Goal: Task Accomplishment & Management: Complete application form

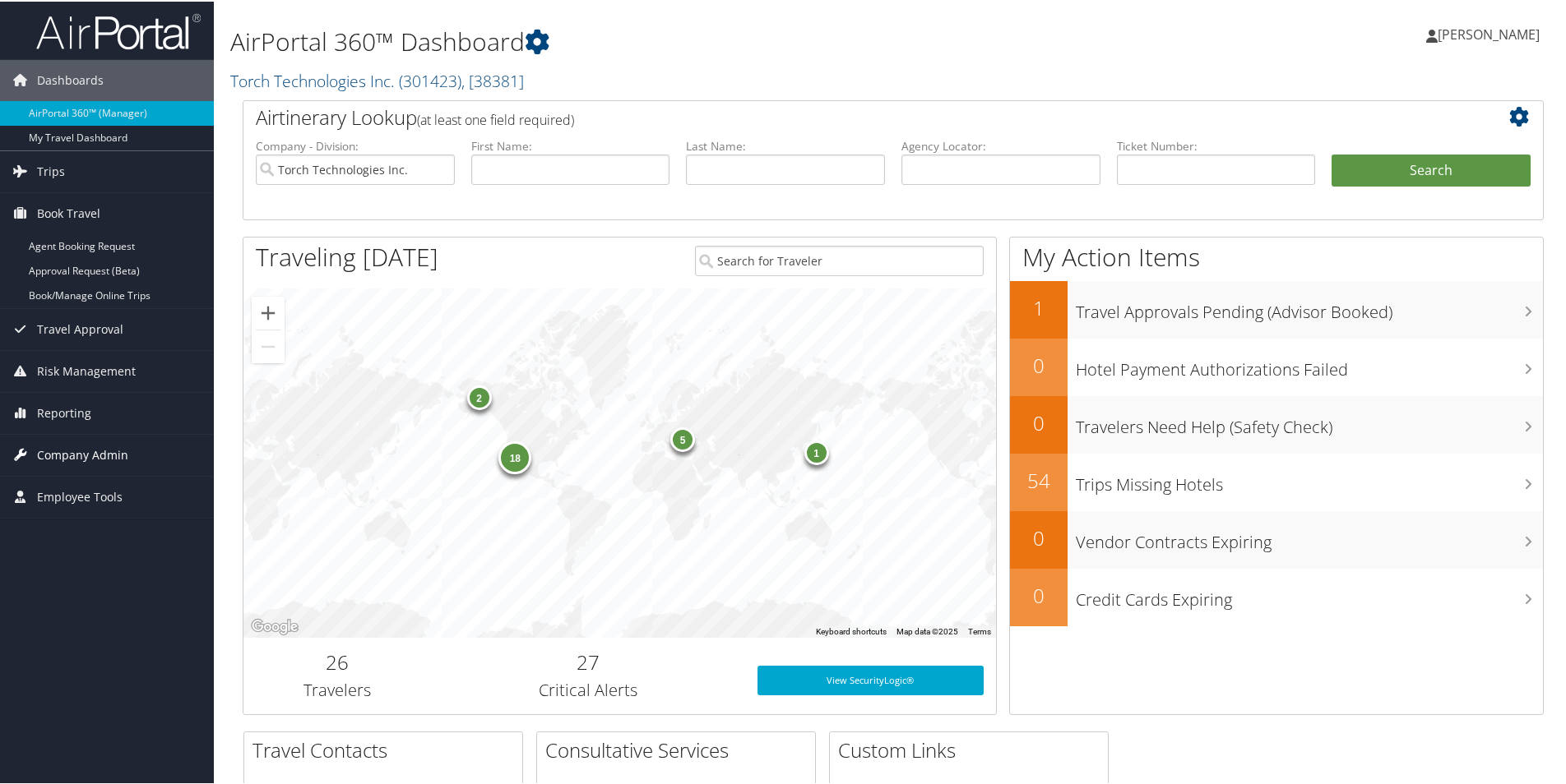
click at [92, 449] on span "Company Admin" at bounding box center [82, 453] width 92 height 41
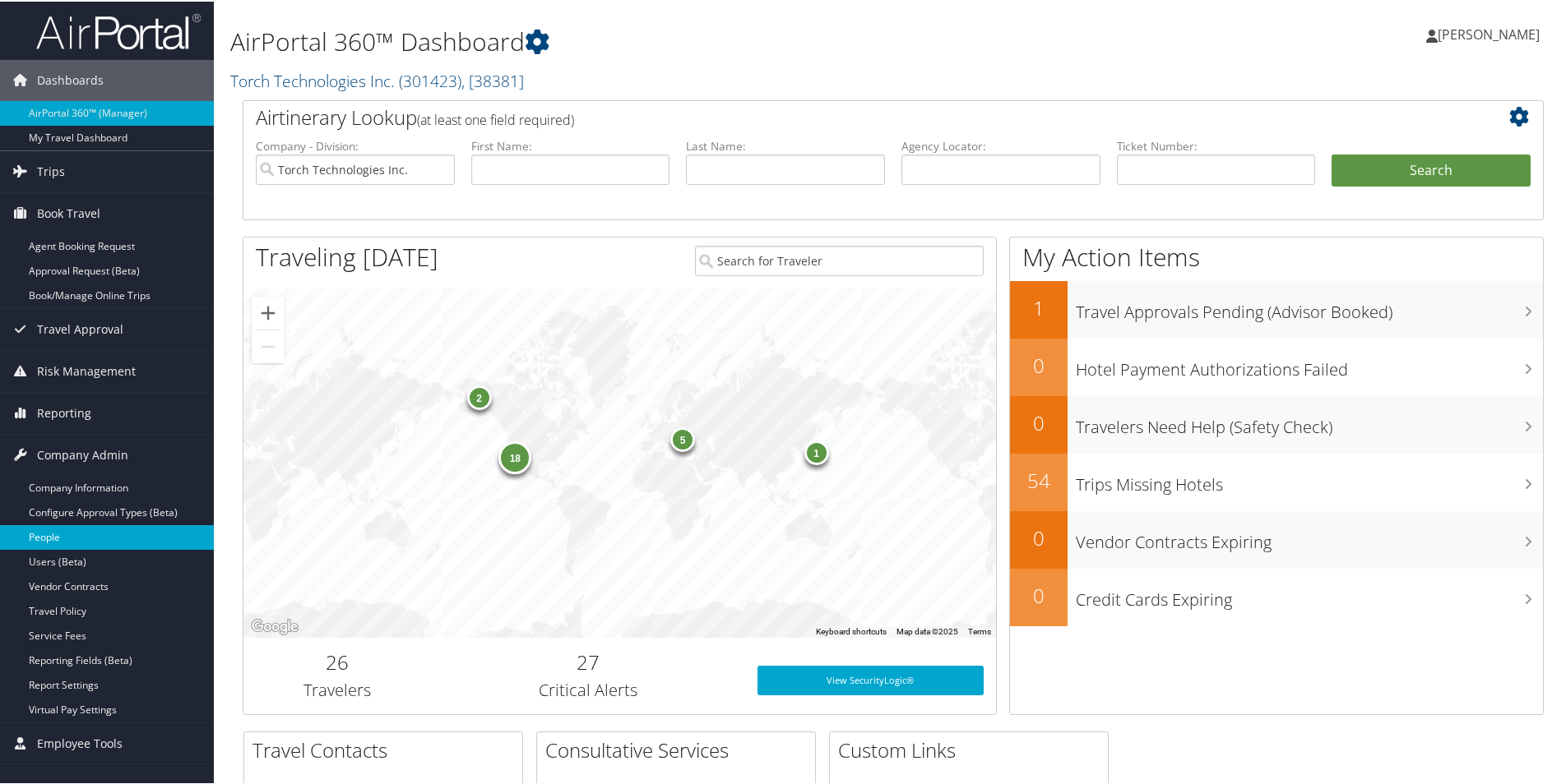
click at [53, 536] on link "People" at bounding box center [106, 535] width 214 height 24
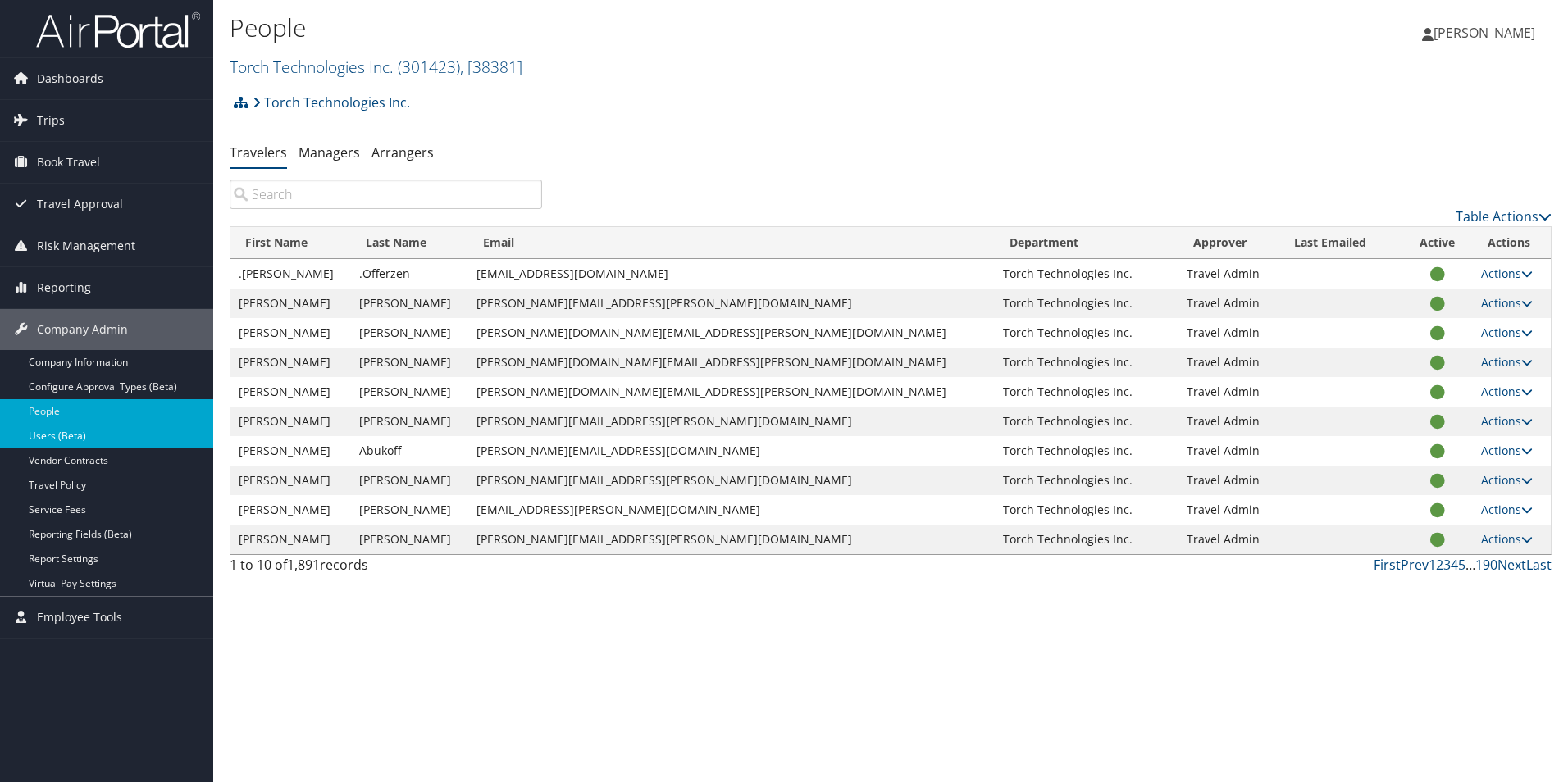
click at [58, 437] on link "Users (Beta)" at bounding box center [106, 436] width 213 height 24
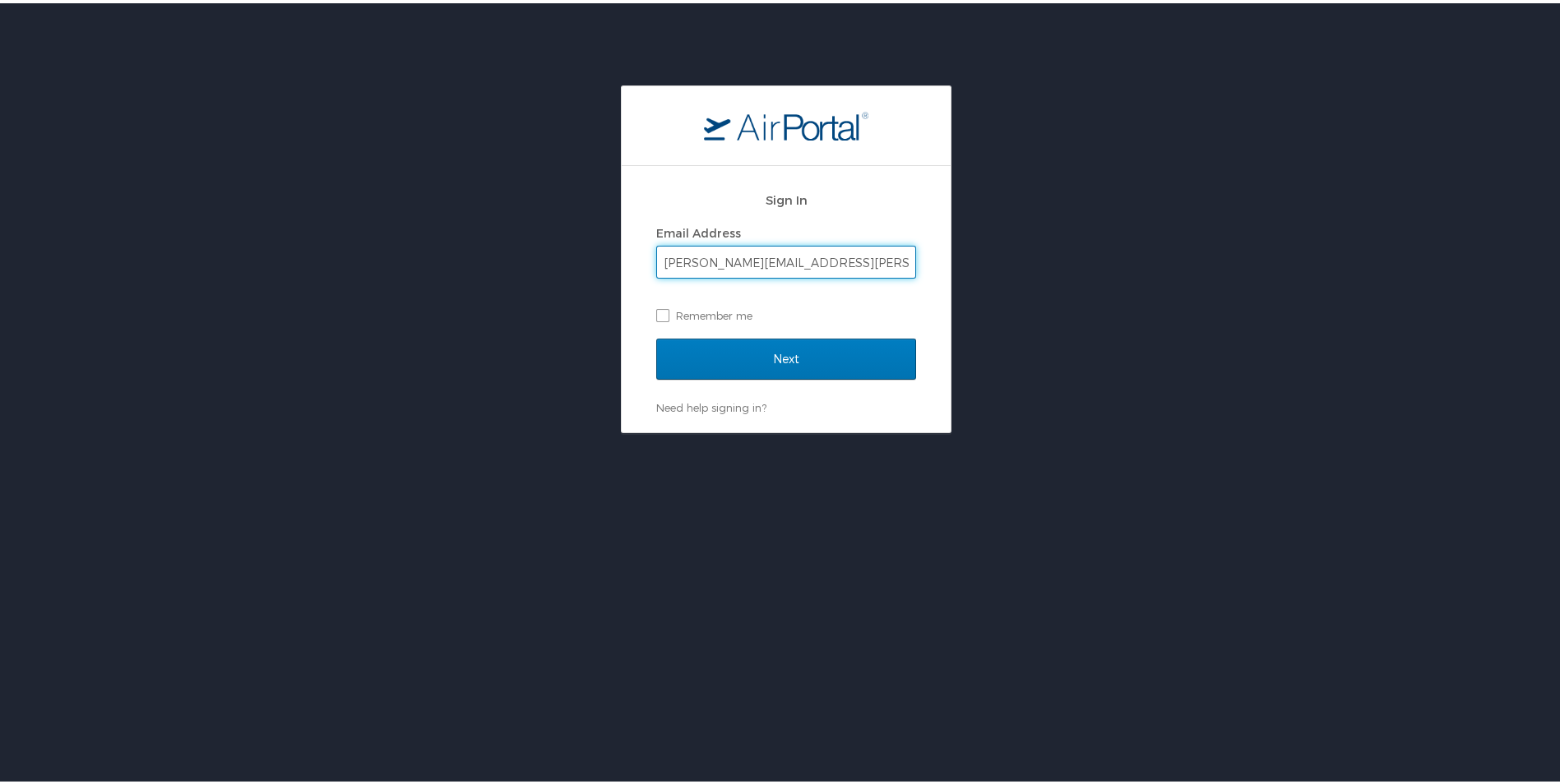
type input "erin.clemons@torchtechnologies.com"
click at [656, 336] on input "Next" at bounding box center [786, 356] width 260 height 41
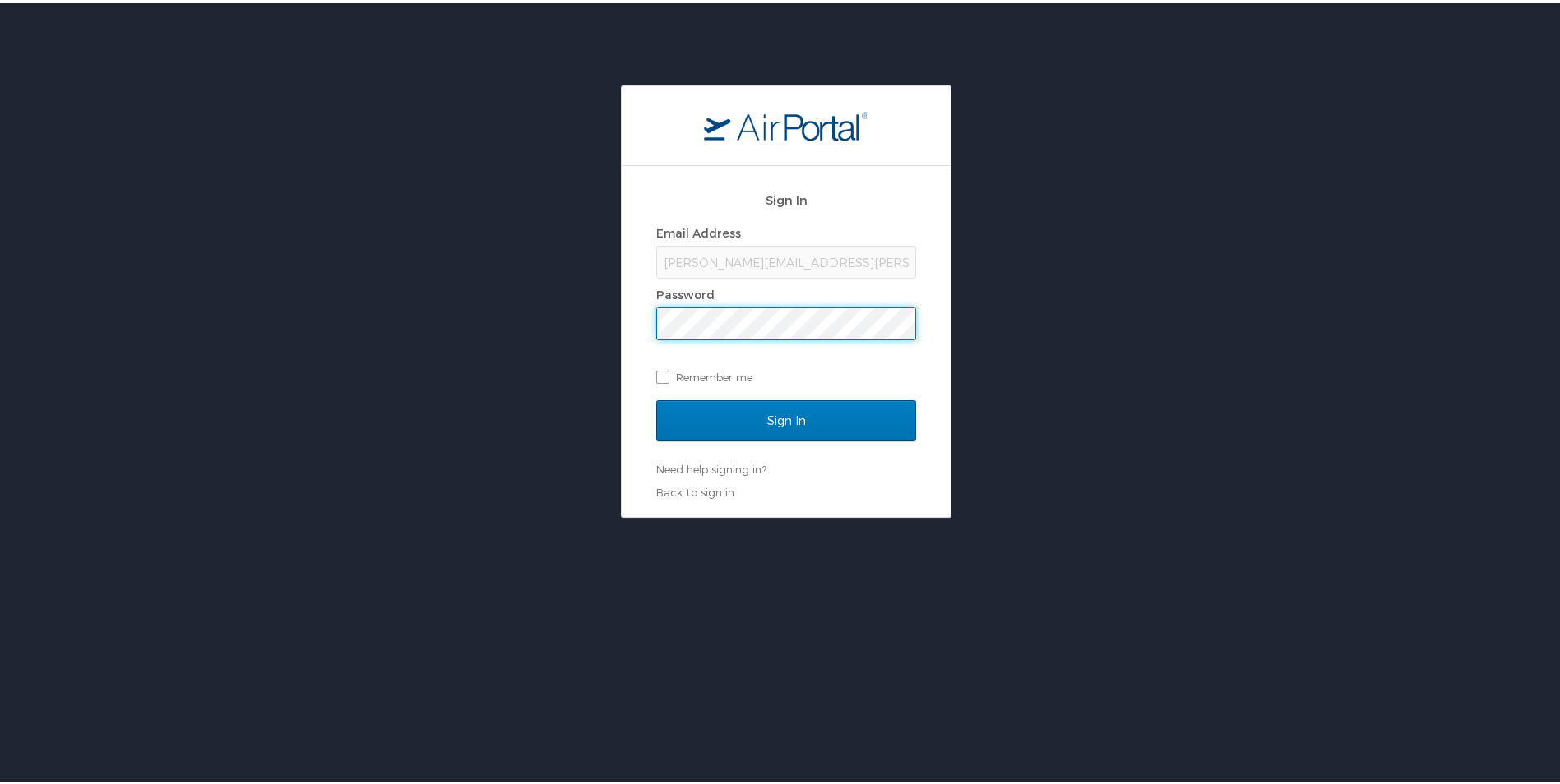
click at [656, 397] on input "Sign In" at bounding box center [786, 417] width 260 height 41
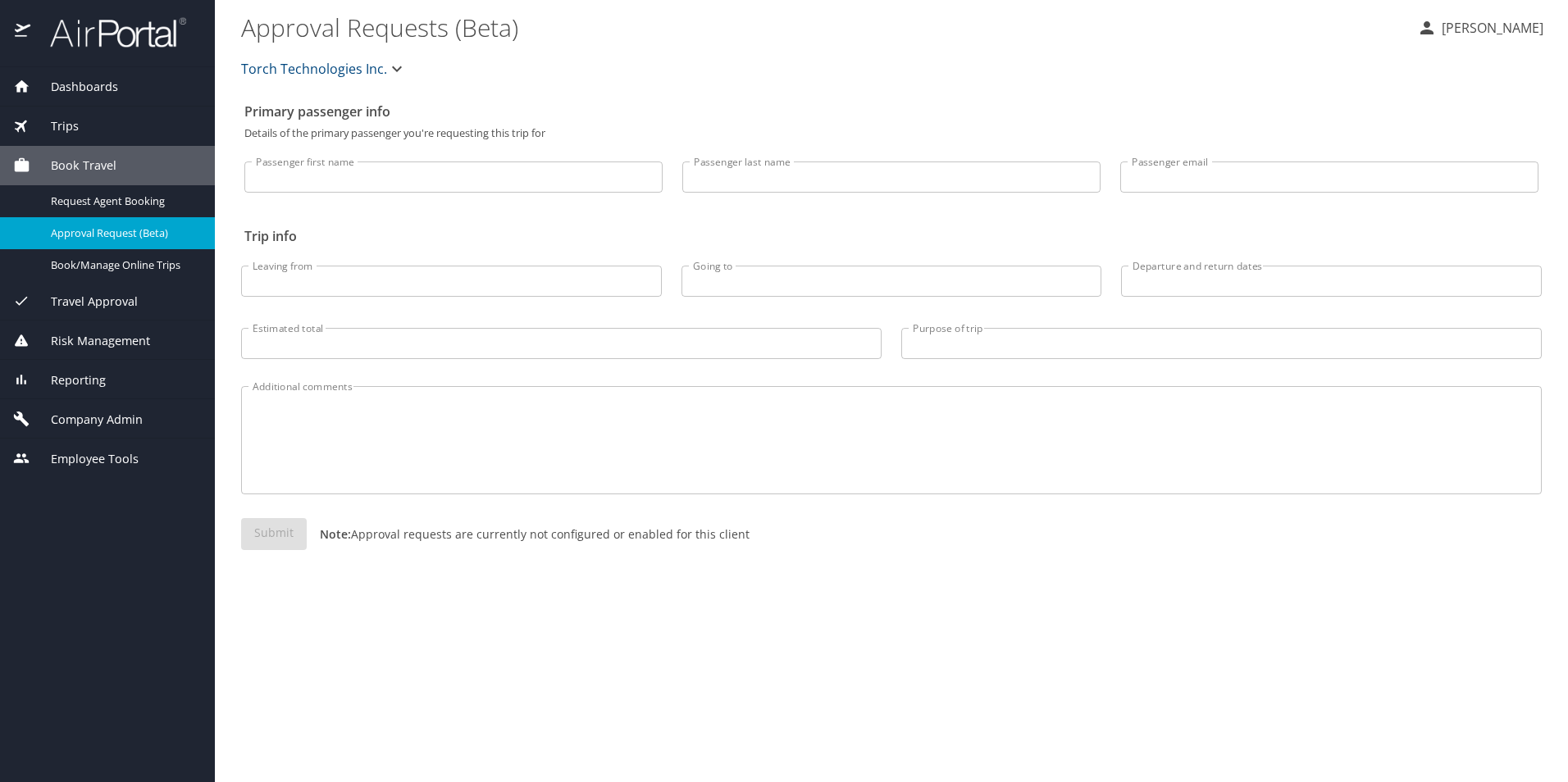
click at [340, 177] on input "Passenger first name" at bounding box center [453, 177] width 419 height 31
click at [83, 425] on span "Company Admin" at bounding box center [86, 419] width 112 height 18
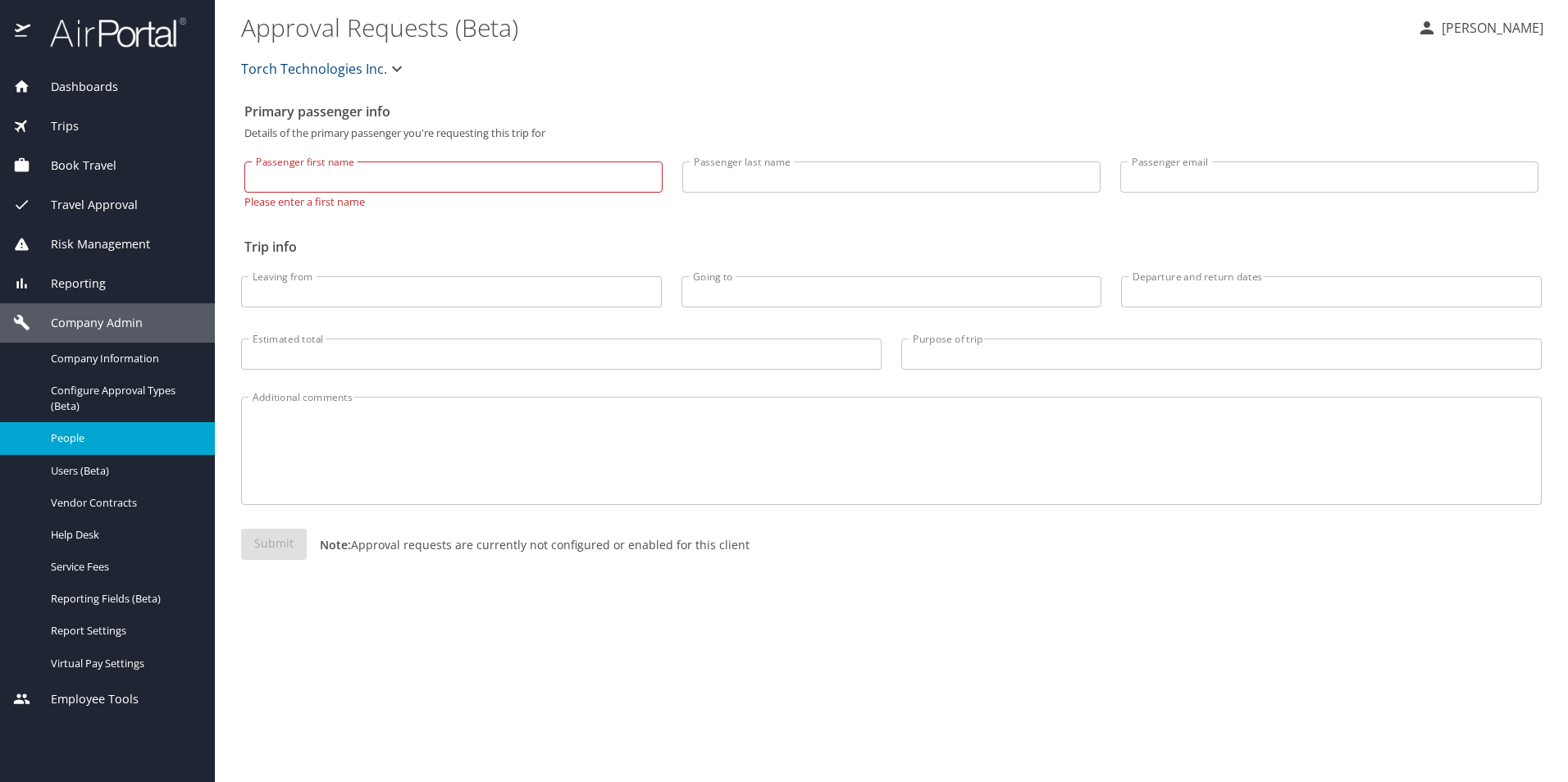
click at [70, 443] on span "People" at bounding box center [123, 438] width 144 height 16
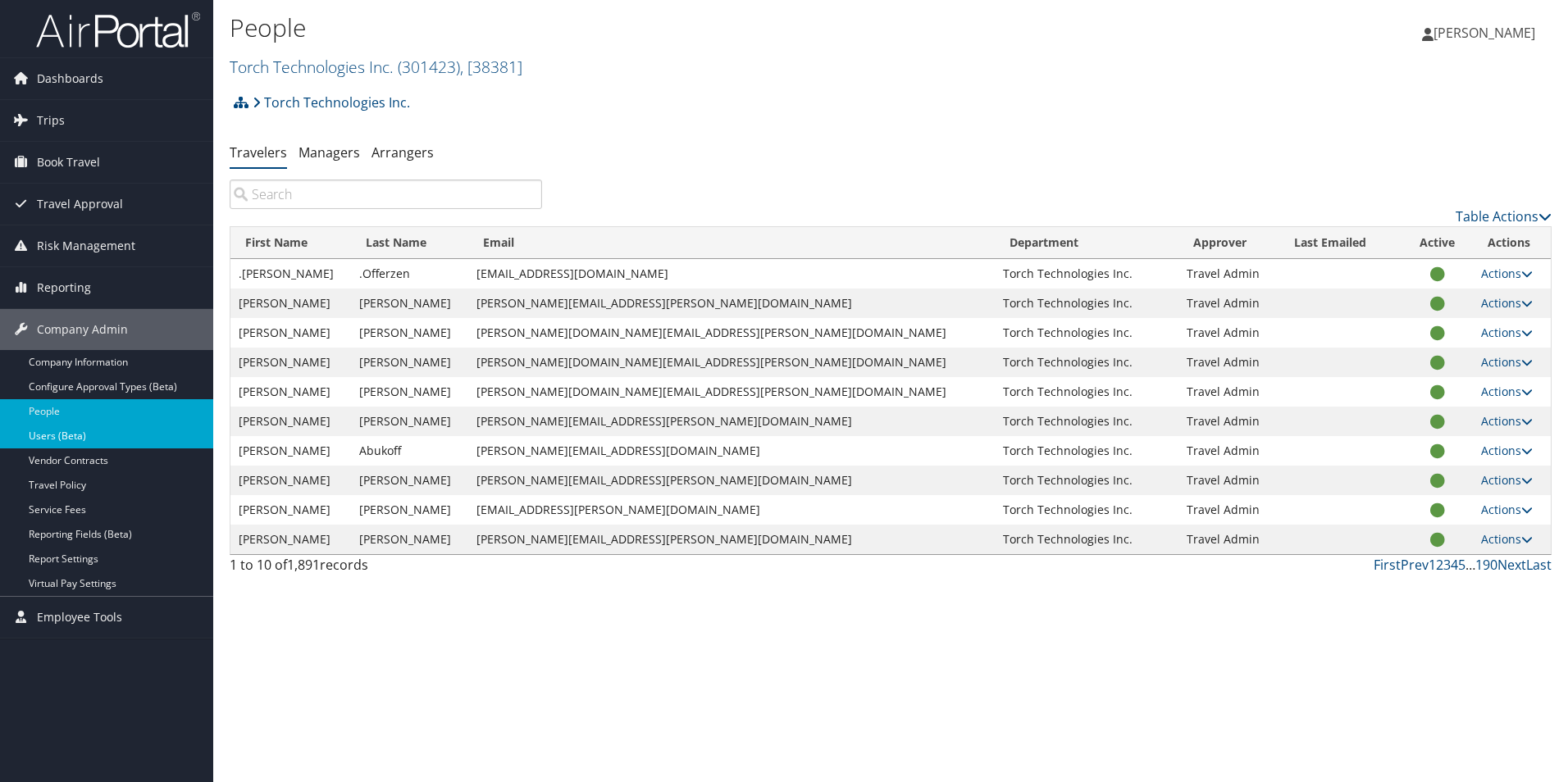
click at [71, 435] on link "Users (Beta)" at bounding box center [106, 436] width 213 height 24
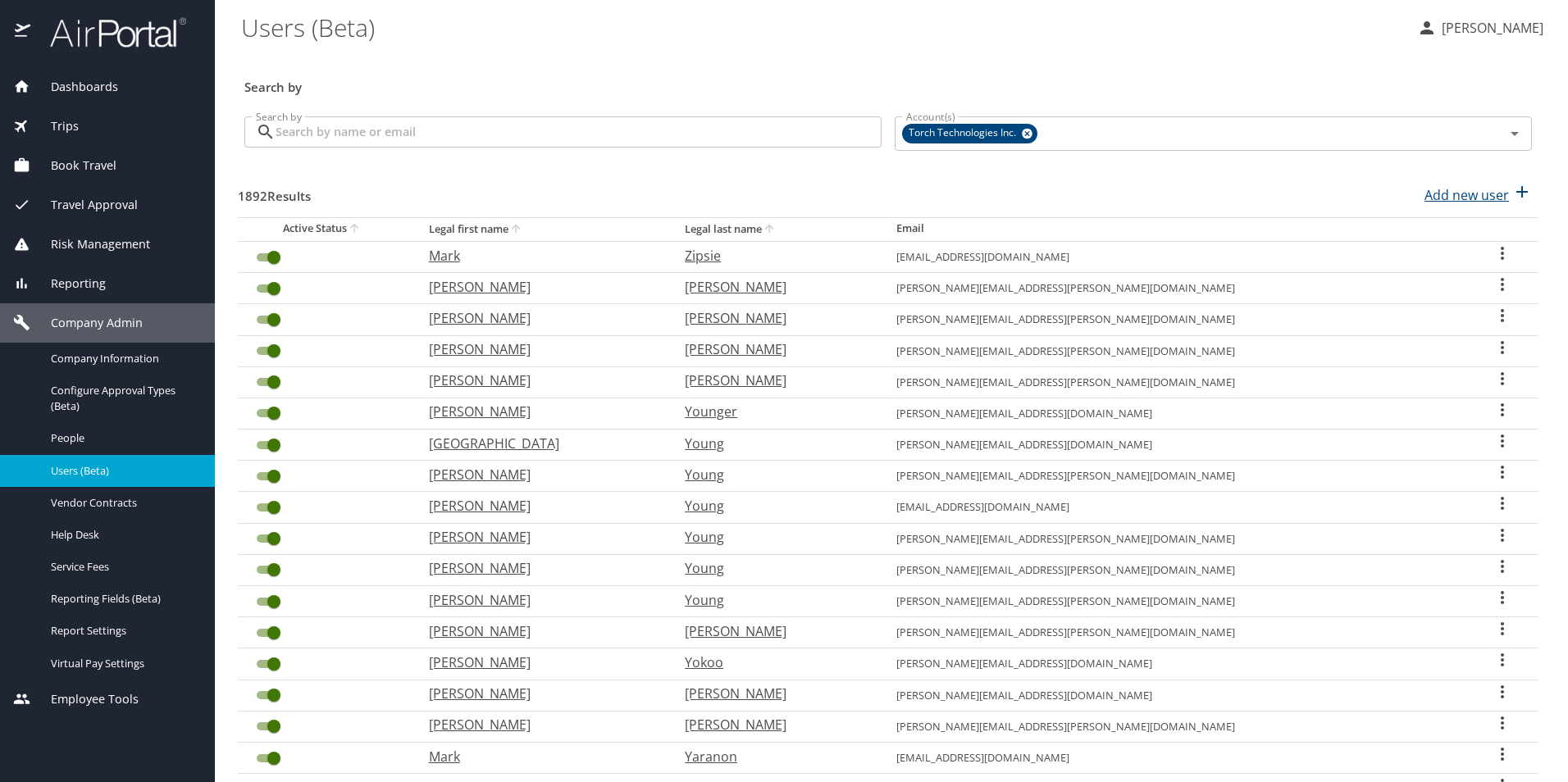
drag, startPoint x: 0, startPoint y: 0, endPoint x: 1459, endPoint y: 195, distance: 1472.0
click at [1459, 195] on p "Add new user" at bounding box center [1466, 195] width 84 height 20
select select "US"
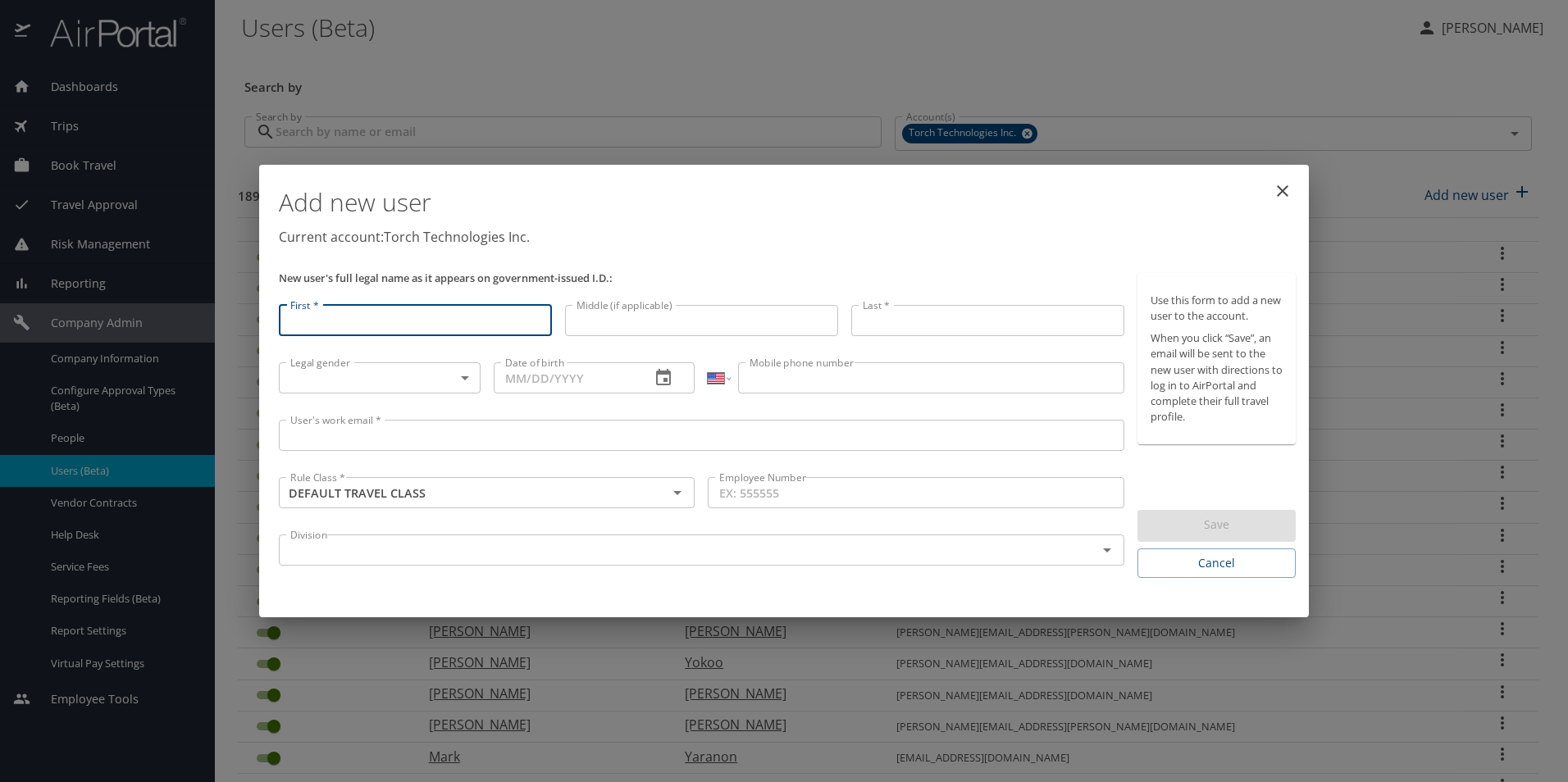
click at [428, 317] on input "First *" at bounding box center [416, 321] width 273 height 31
type input "[PERSON_NAME]"
click at [886, 319] on input "Last *" at bounding box center [988, 319] width 273 height 31
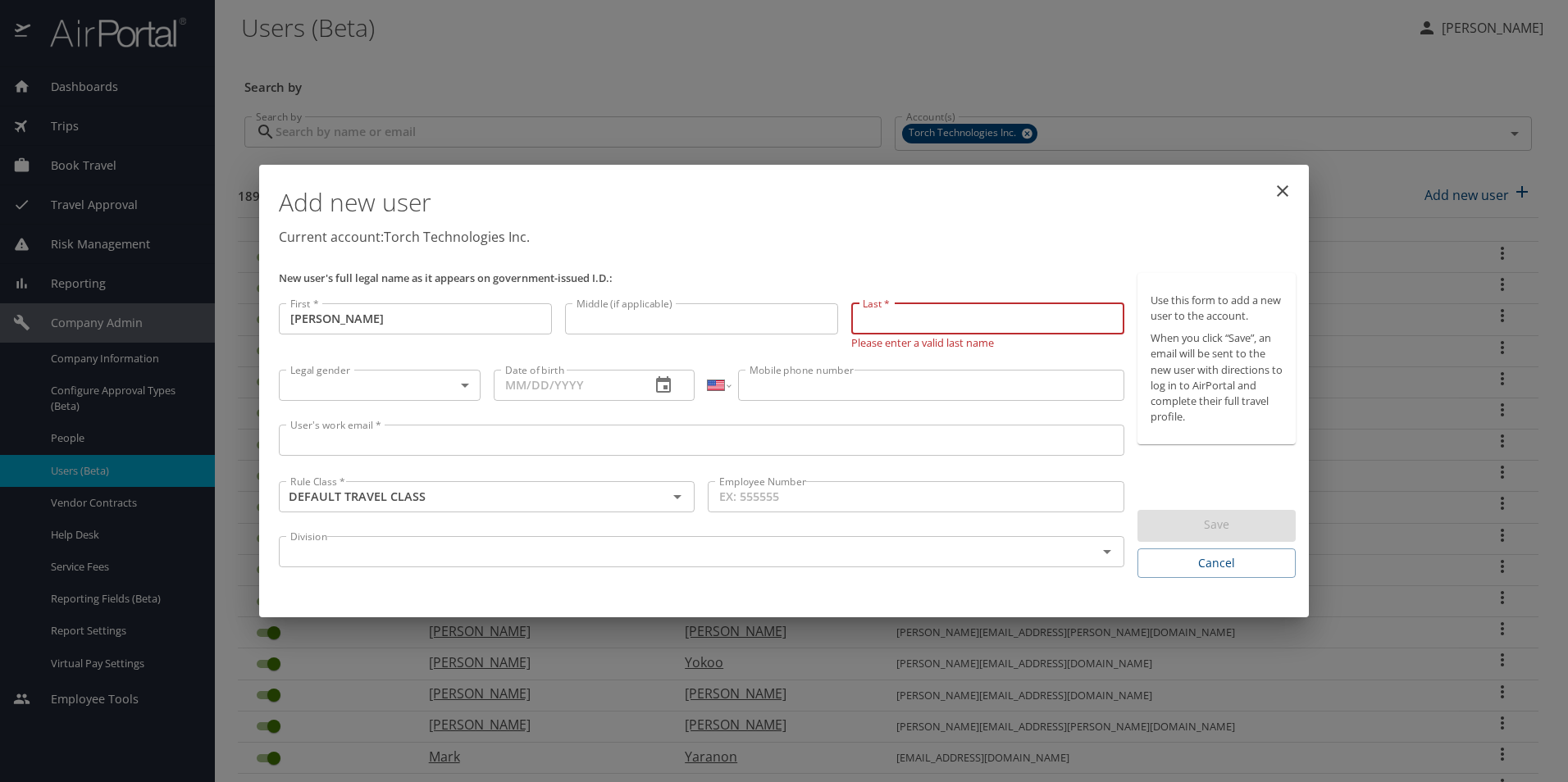
paste input "[PERSON_NAME]"
type input "[PERSON_NAME]"
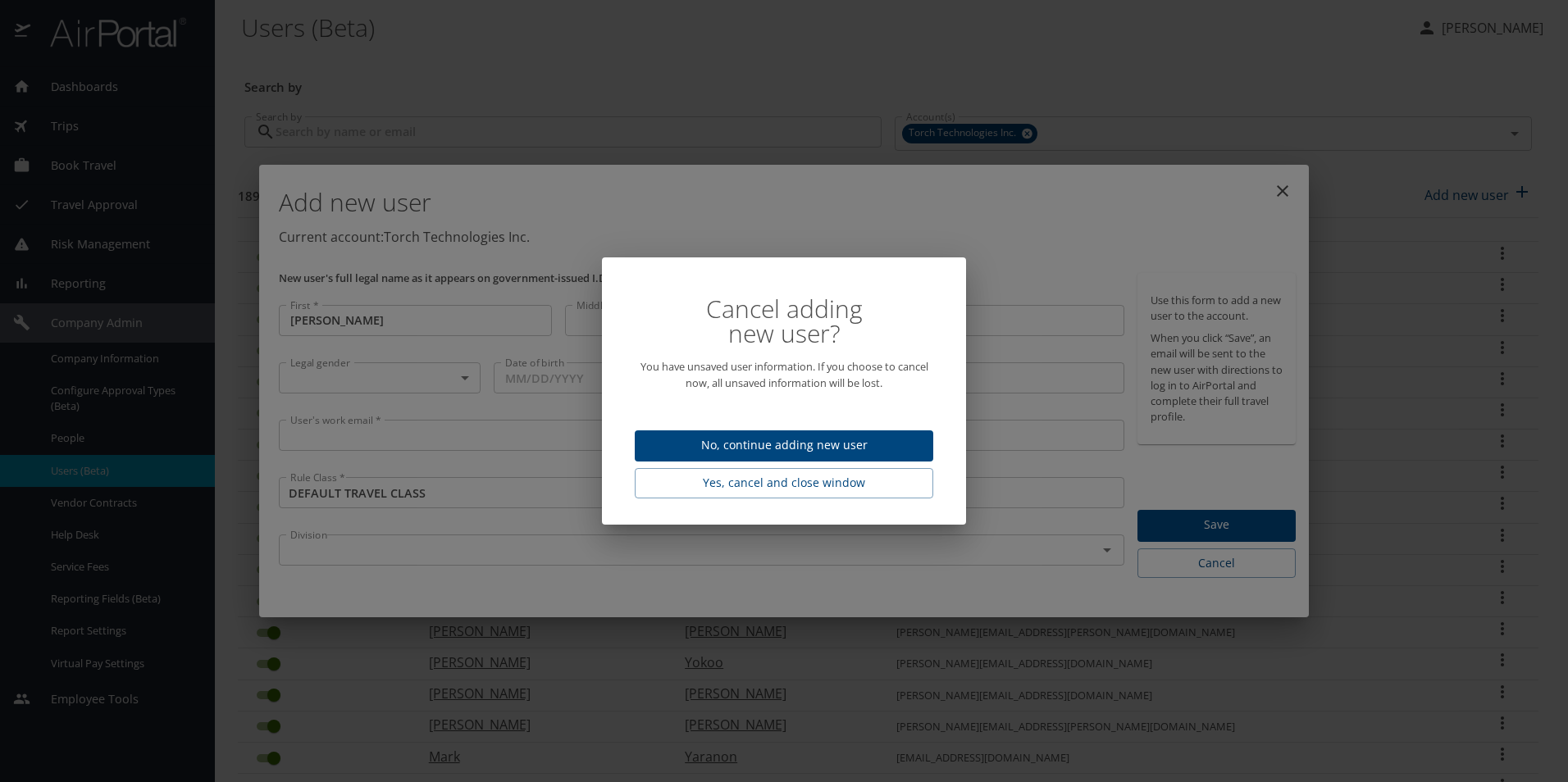
click at [823, 451] on span "No, continue adding new user" at bounding box center [784, 446] width 272 height 21
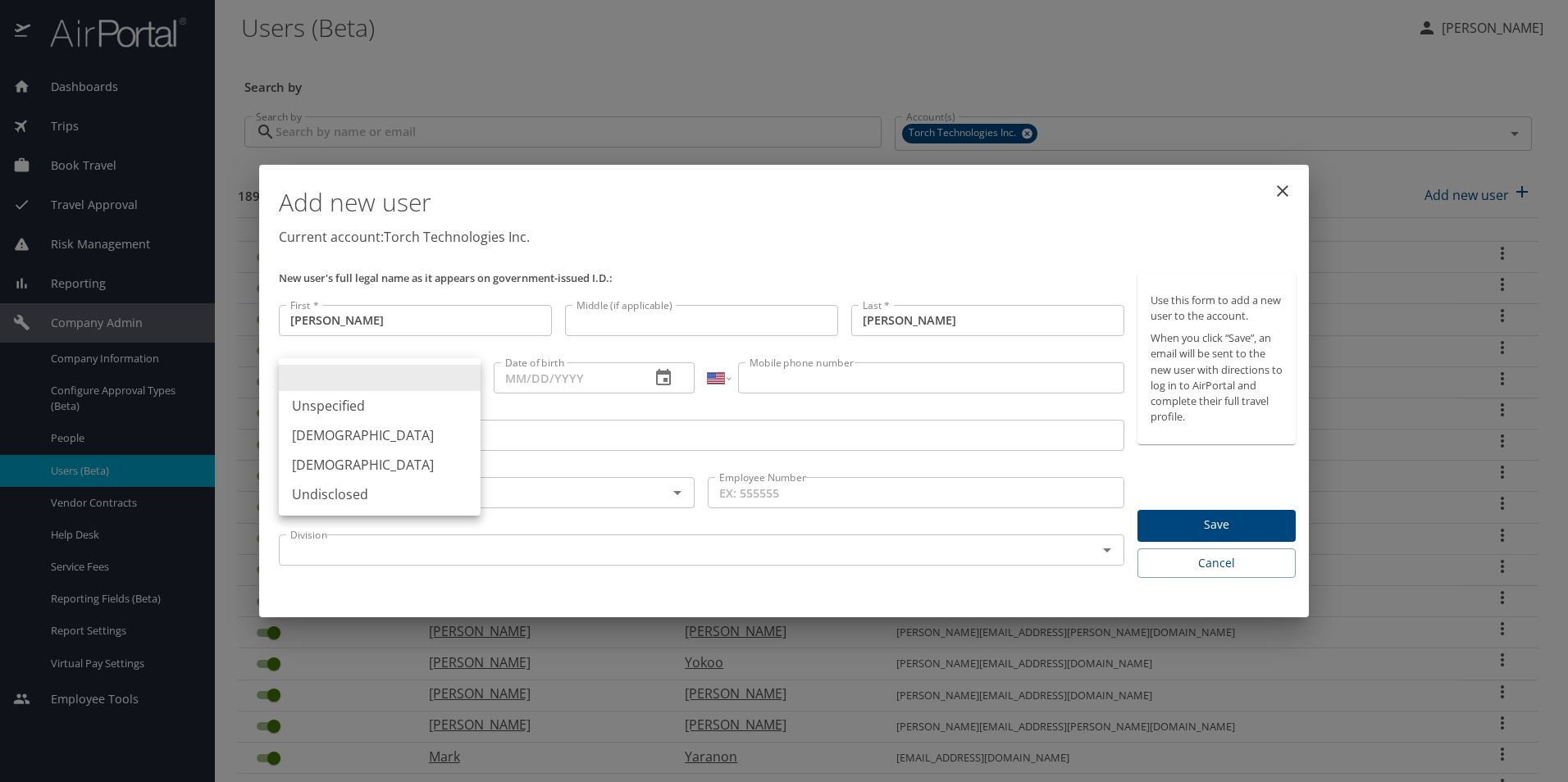
click at [463, 377] on body "Dashboards AirPortal 360™ Manager My Travel Dashboard Trips Airtinerary® Lookup…" at bounding box center [784, 391] width 1568 height 782
click at [368, 431] on li "[DEMOGRAPHIC_DATA]" at bounding box center [380, 436] width 202 height 30
type input "[DEMOGRAPHIC_DATA]"
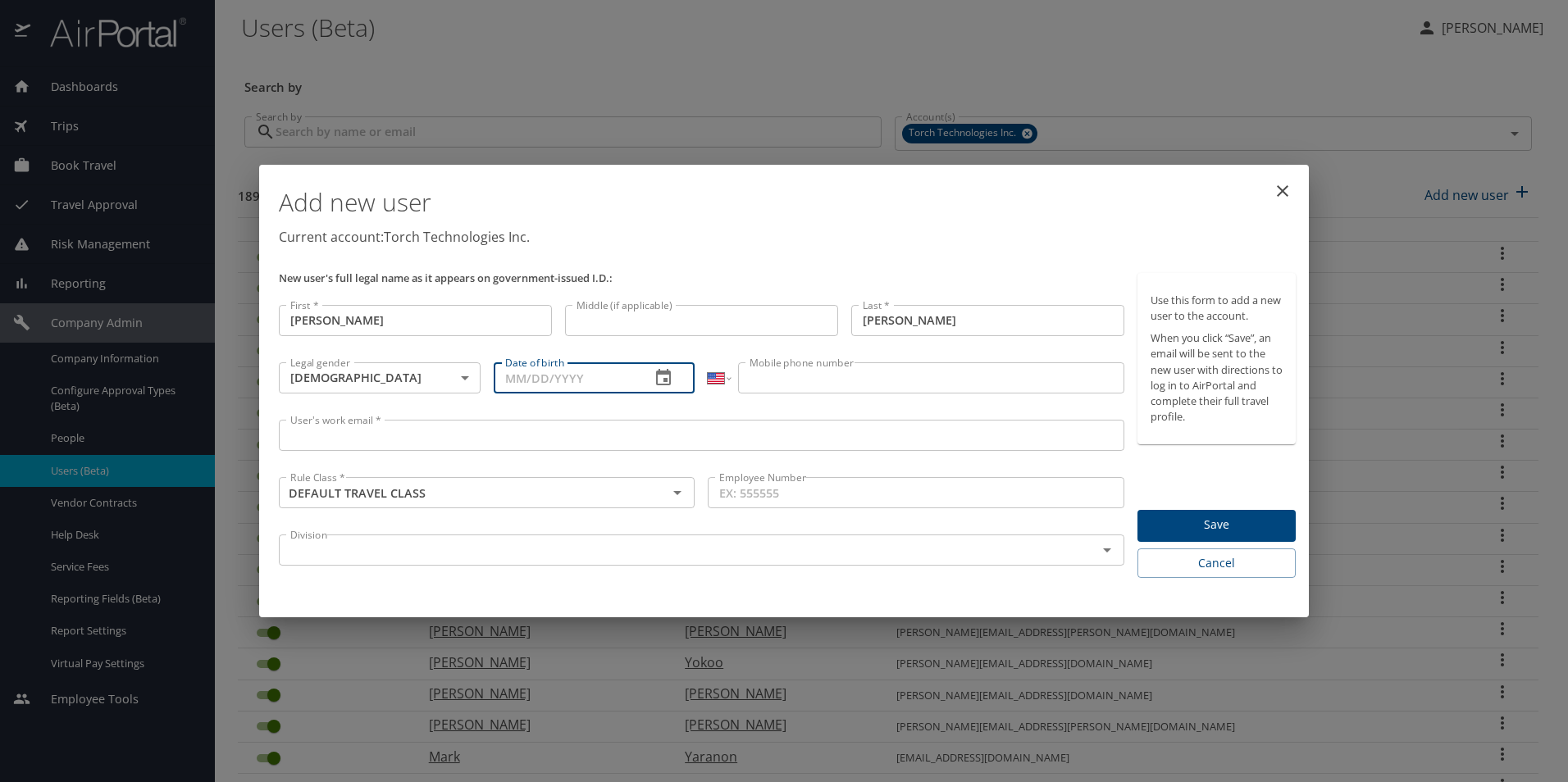
click at [524, 372] on input "Date of birth" at bounding box center [566, 378] width 144 height 31
type input "7_/__/____"
type input "[DATE]"
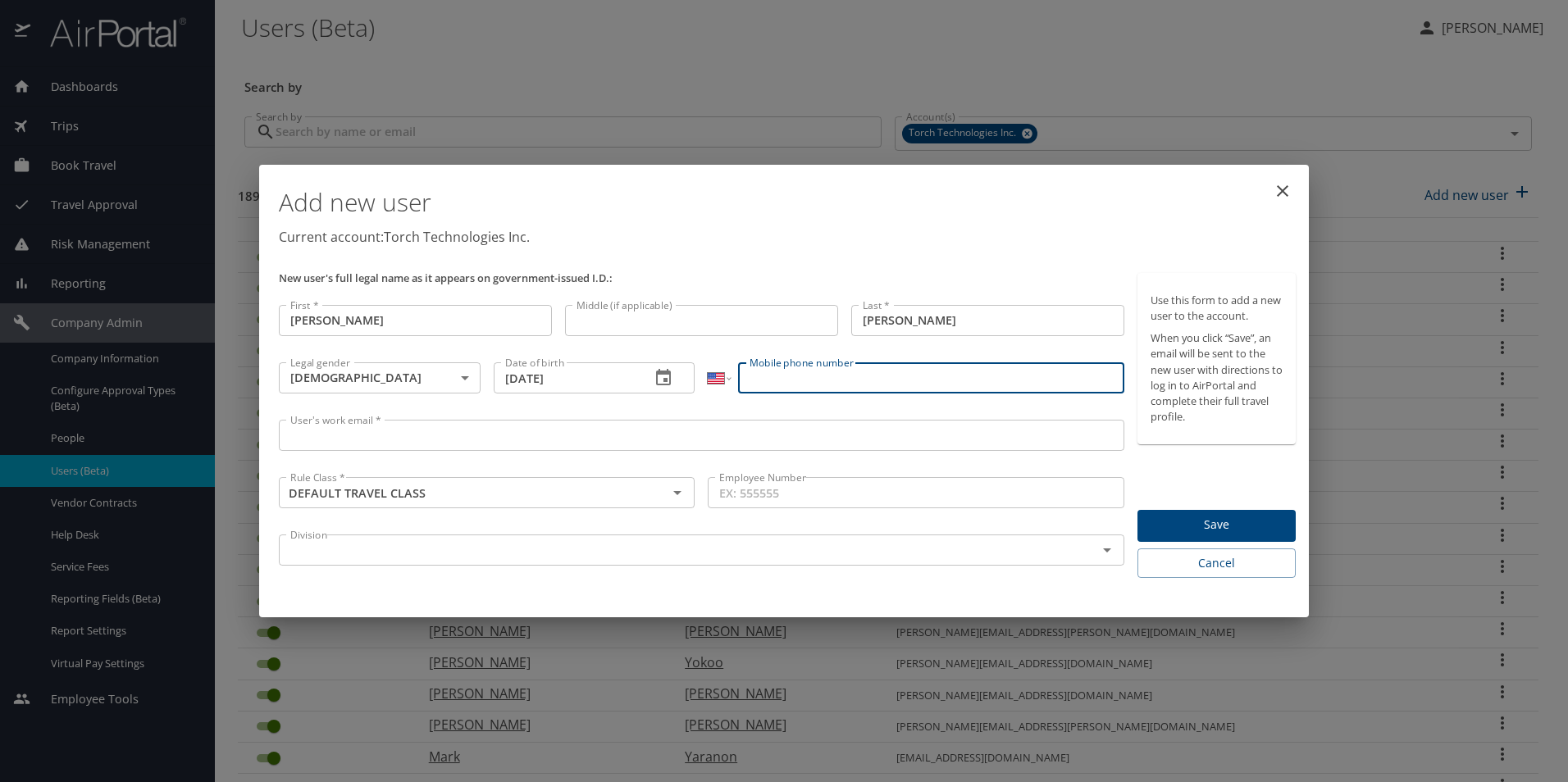
click at [788, 380] on input "Mobile phone number" at bounding box center [930, 378] width 385 height 31
type input "[PHONE_NUMBER]"
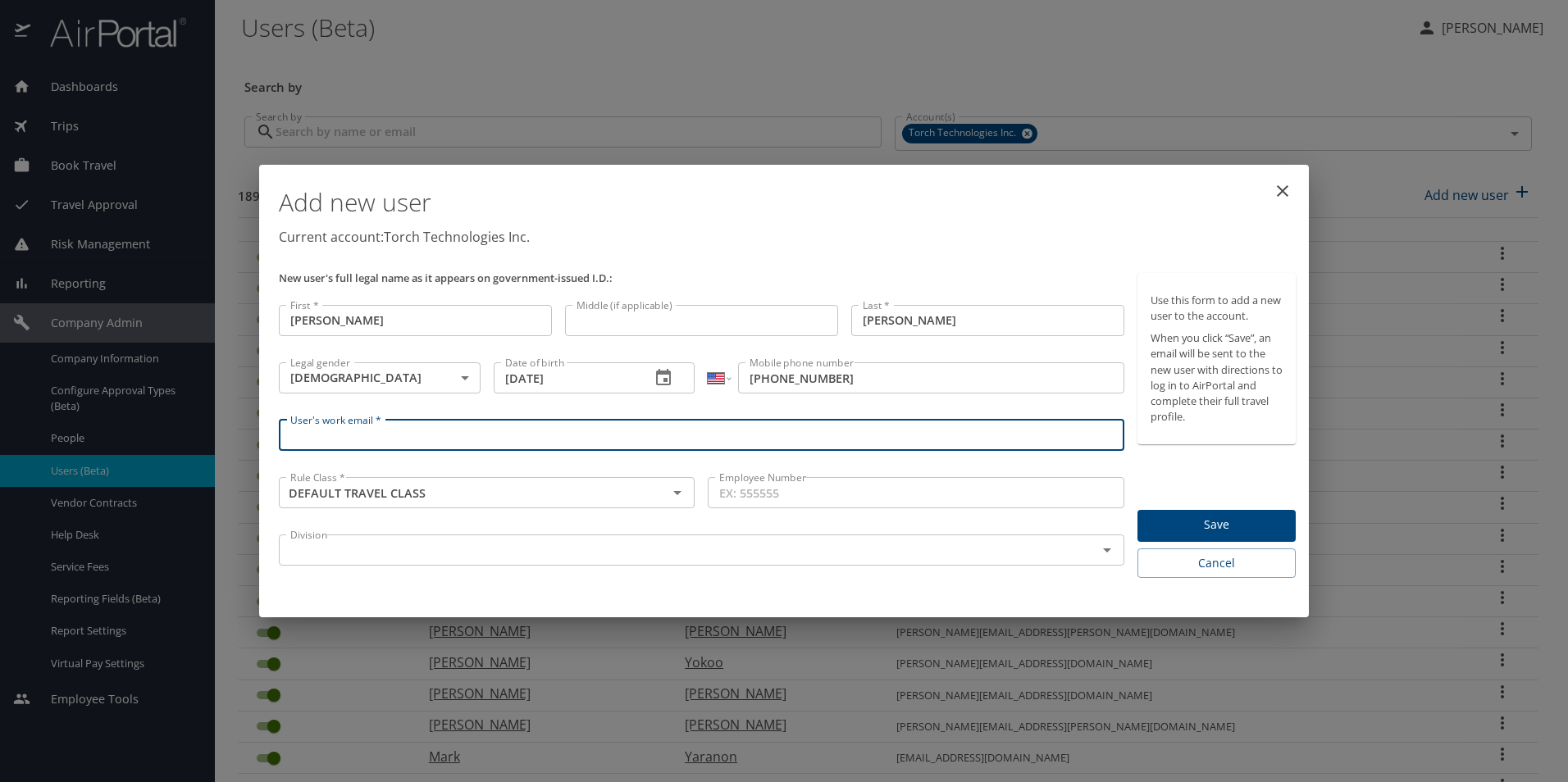
click at [405, 434] on input "User's work email *" at bounding box center [702, 436] width 846 height 31
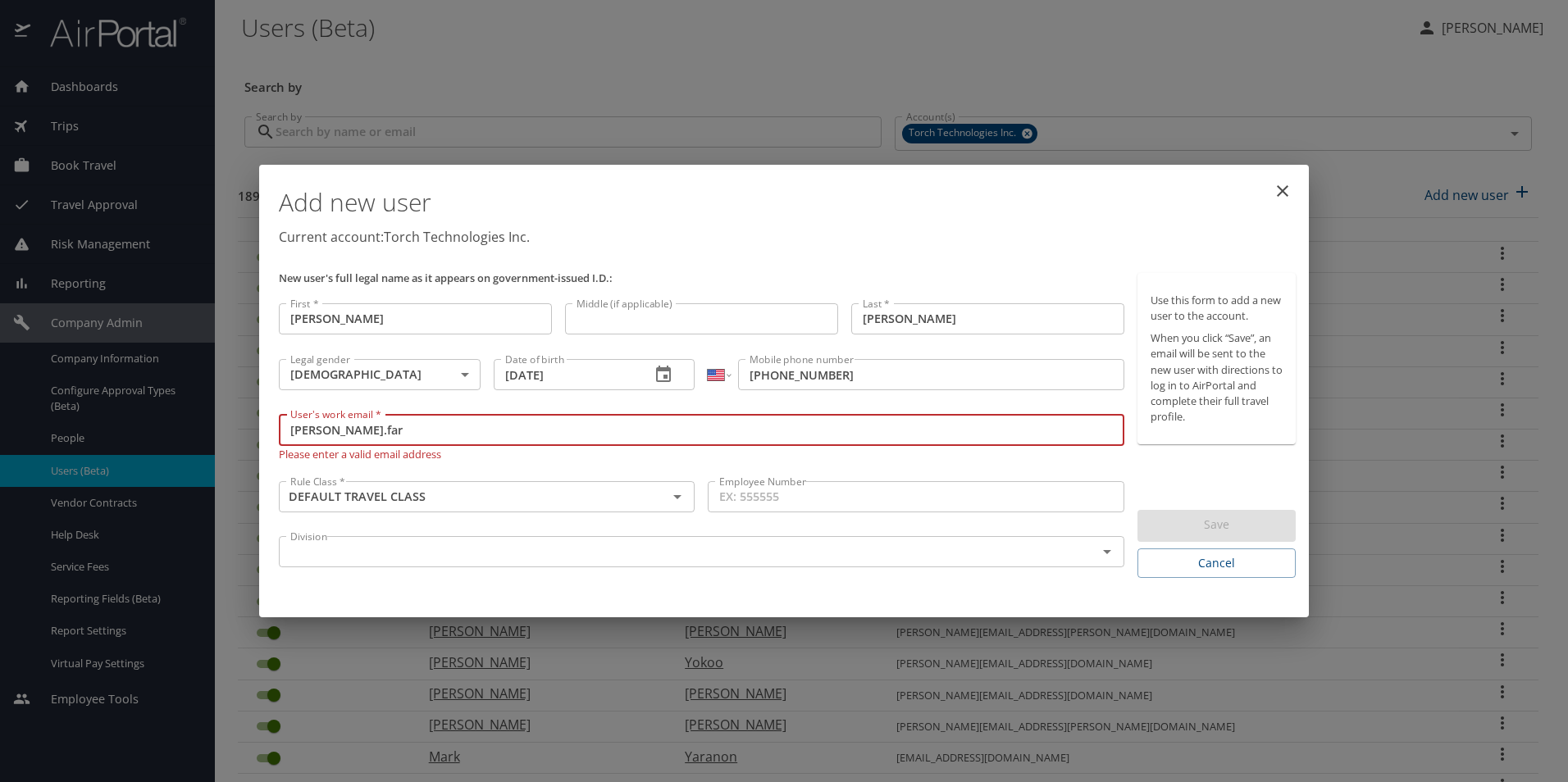
drag, startPoint x: 360, startPoint y: 438, endPoint x: 259, endPoint y: 435, distance: 101.0
click at [259, 435] on div "Add new user Current account: Torch Technologies Inc. New user's full legal nam…" at bounding box center [784, 391] width 1050 height 453
paste input "[EMAIL_ADDRESS][DOMAIN_NAME]"
type input "[PERSON_NAME][EMAIL_ADDRESS][PERSON_NAME][DOMAIN_NAME]"
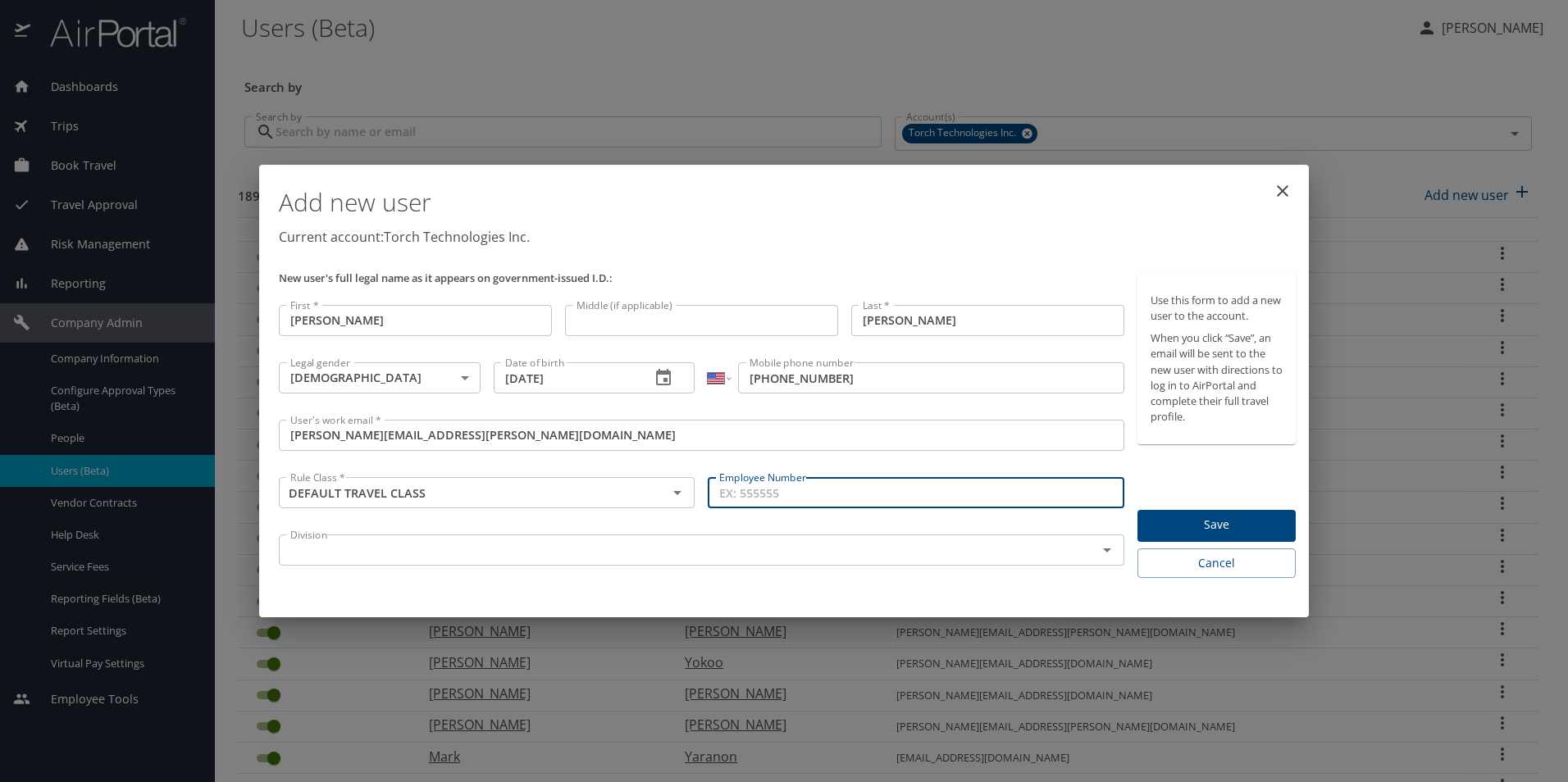
click at [821, 492] on input "Employee Number" at bounding box center [916, 493] width 416 height 31
type input "04026"
drag, startPoint x: 808, startPoint y: 495, endPoint x: 627, endPoint y: 495, distance: 181.0
click at [627, 495] on div "New user's full legal name as it appears on government-issued I.D.: First * [PE…" at bounding box center [701, 425] width 859 height 319
click at [379, 550] on input "text" at bounding box center [677, 550] width 787 height 22
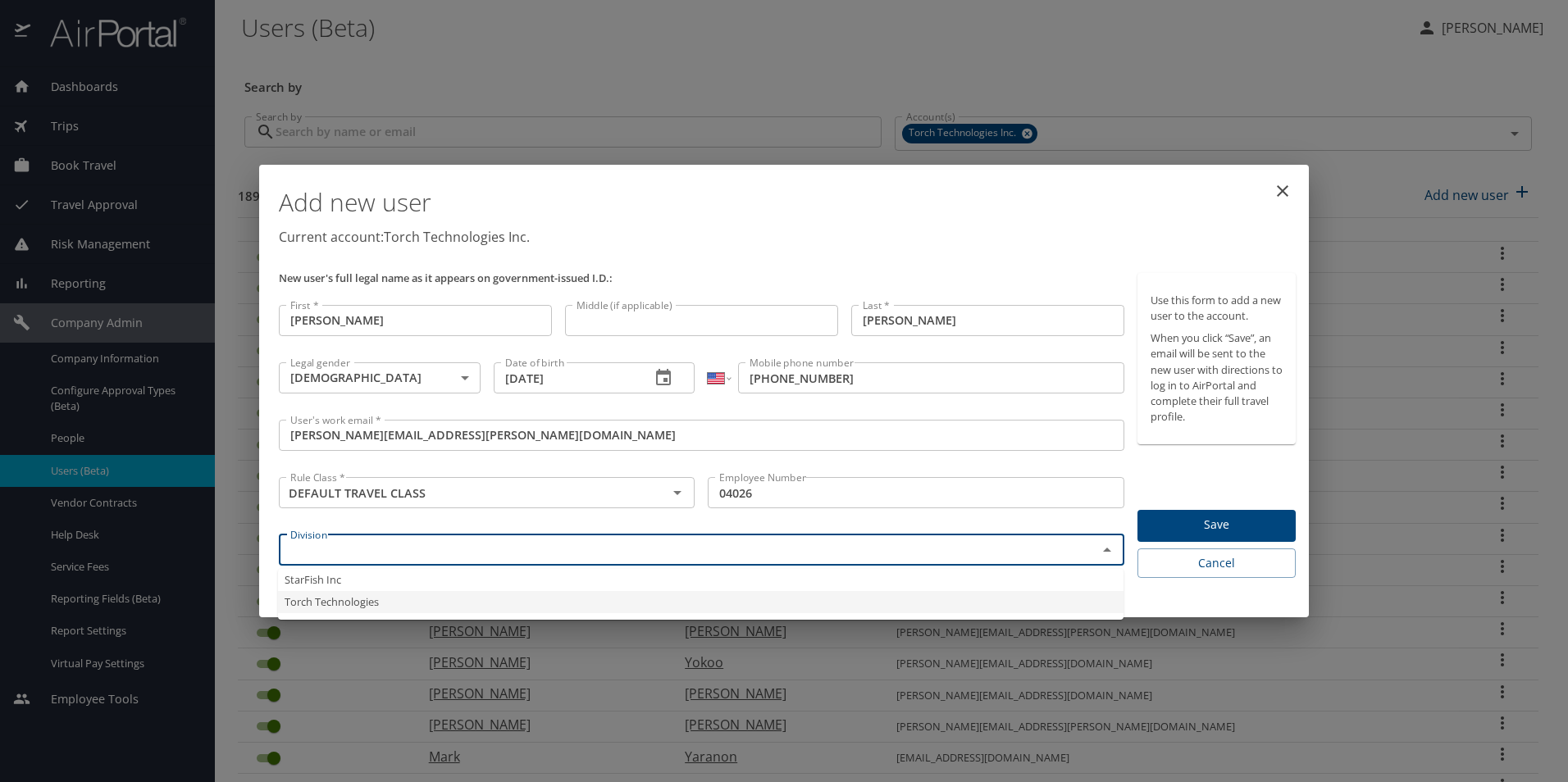
click at [339, 607] on li "Torch Technologies" at bounding box center [701, 602] width 846 height 22
type input "Torch Technologies"
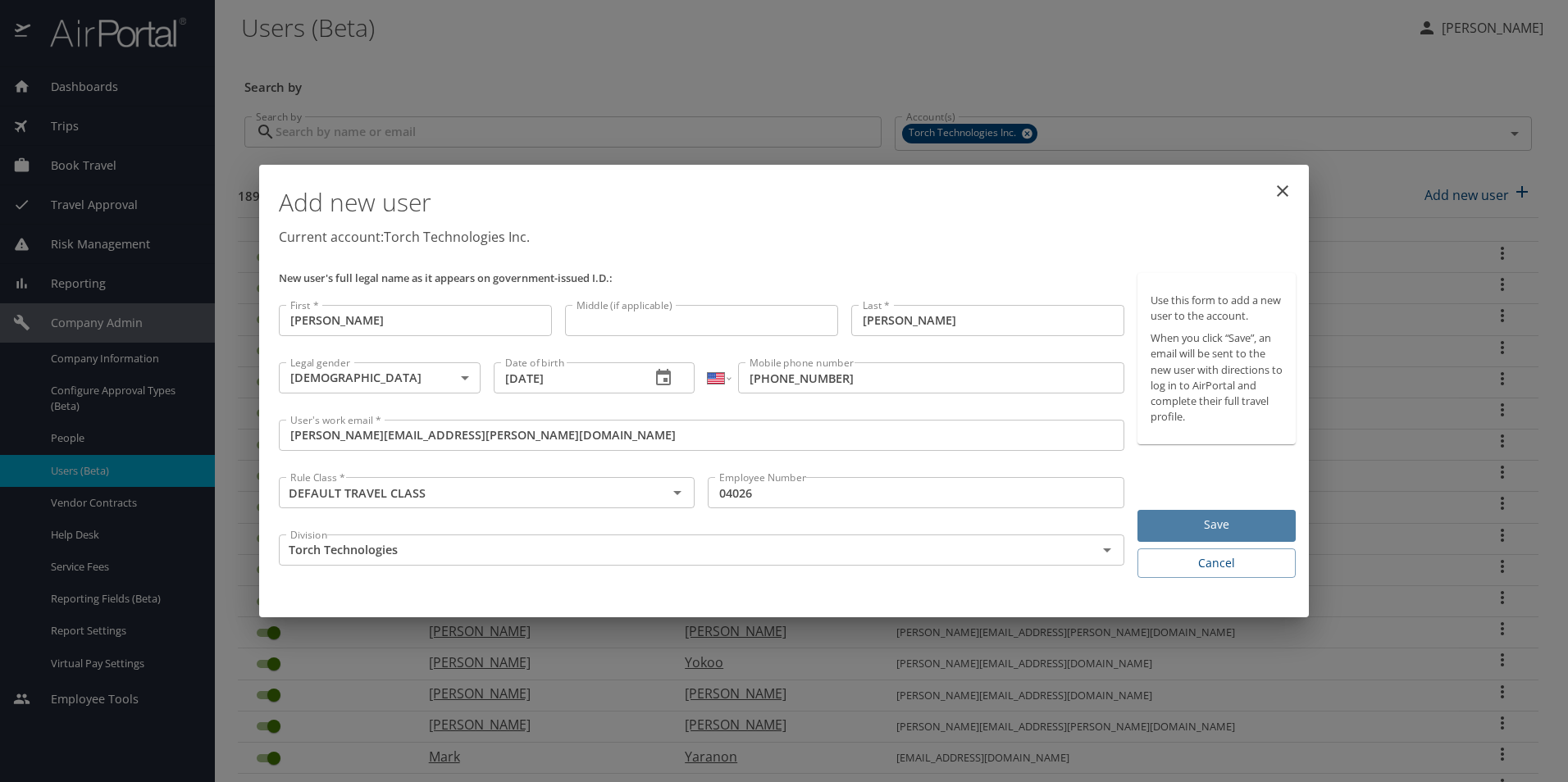
click at [1227, 525] on span "Save" at bounding box center [1217, 525] width 132 height 21
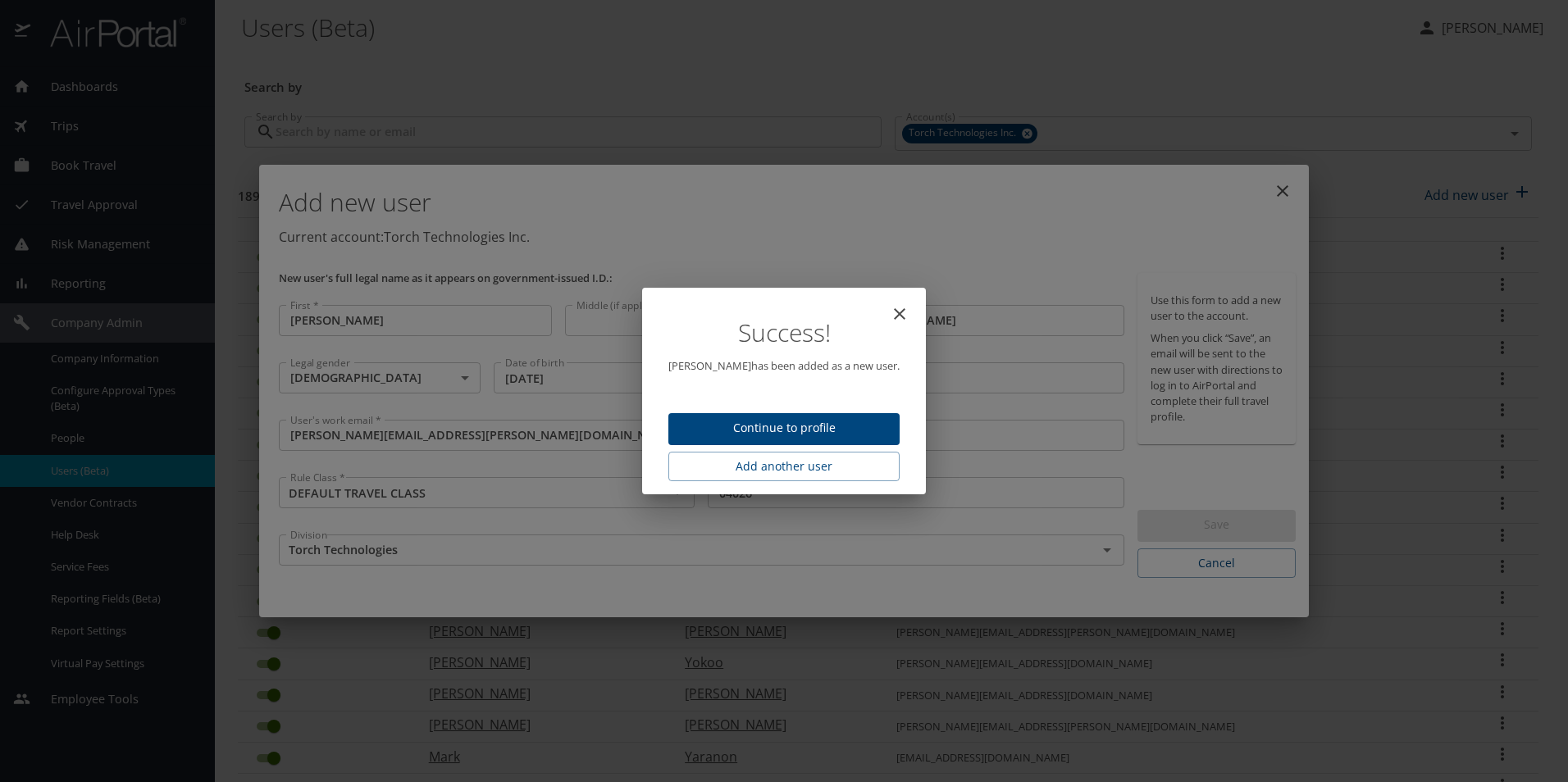
click at [896, 311] on icon "close" at bounding box center [900, 313] width 11 height 11
type input "[DATE]"
